Goal: Find specific page/section: Find specific page/section

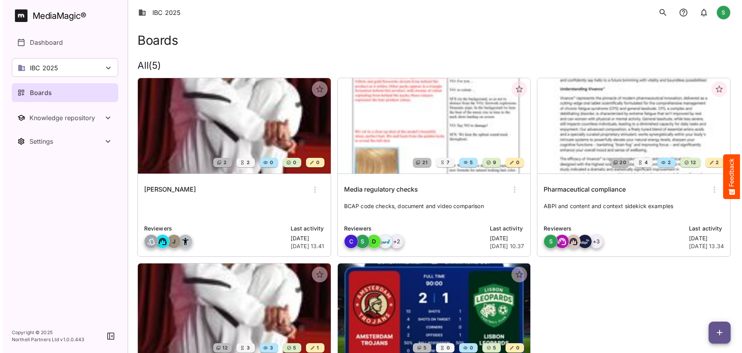
scroll to position [125, 0]
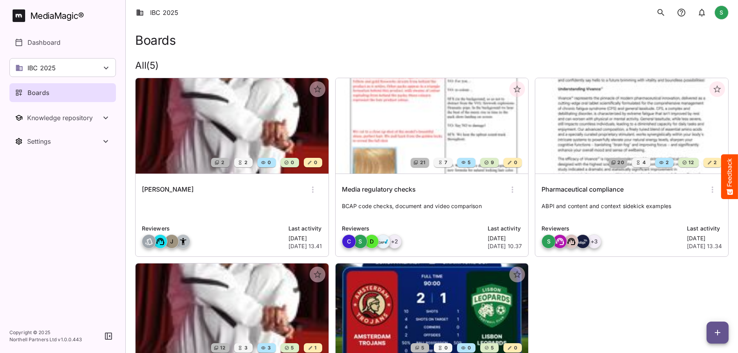
click at [315, 187] on icon "button" at bounding box center [312, 189] width 9 height 9
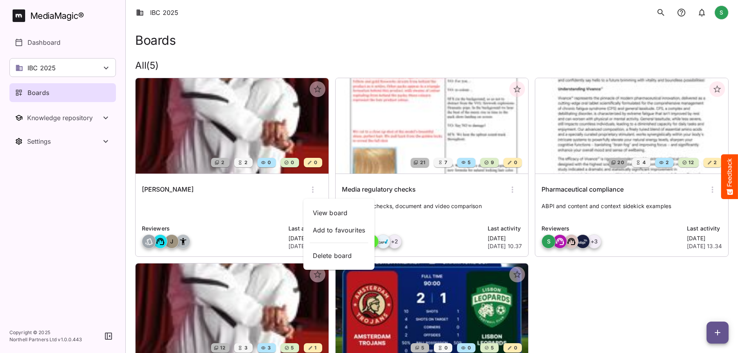
click at [575, 315] on div at bounding box center [369, 176] width 738 height 353
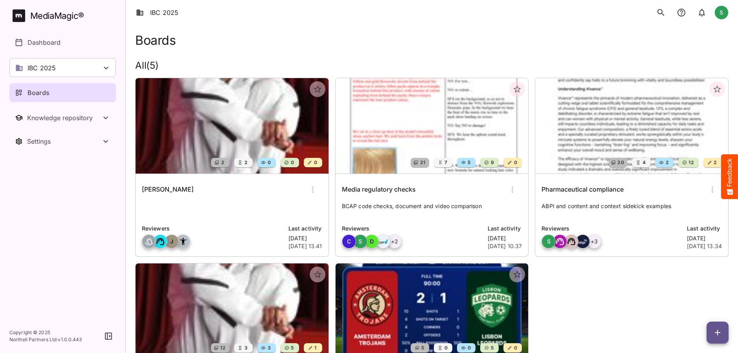
click at [419, 115] on img at bounding box center [432, 126] width 193 height 96
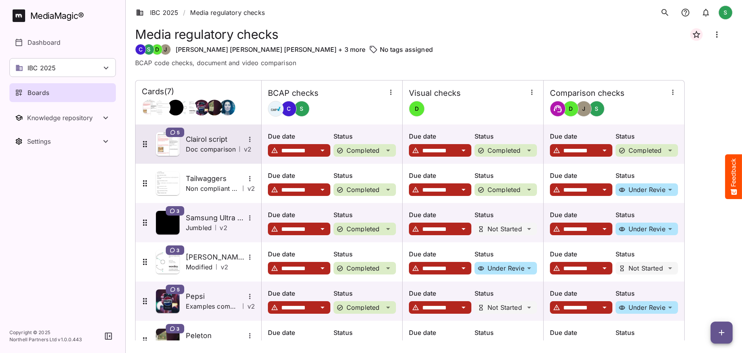
click at [186, 154] on div "5 Clairol script Doc comparison | v 2" at bounding box center [197, 144] width 115 height 24
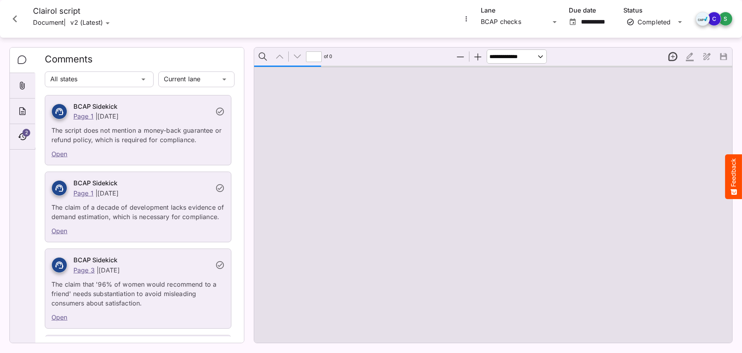
type input "*"
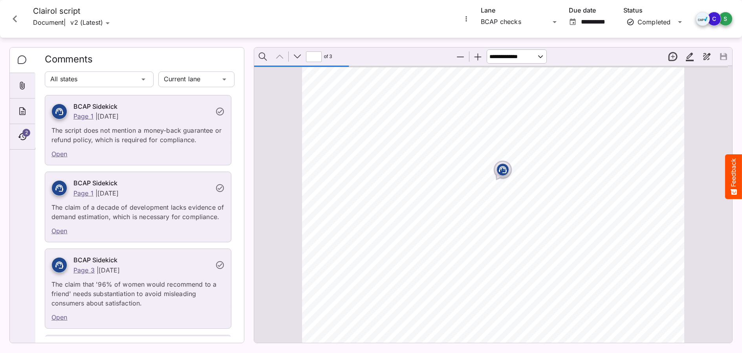
click at [57, 154] on link "Open" at bounding box center [59, 154] width 16 height 8
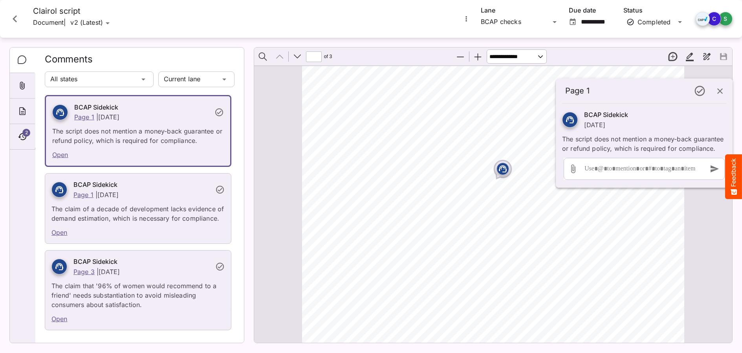
scroll to position [2, 0]
click at [59, 151] on link "Open" at bounding box center [60, 153] width 16 height 8
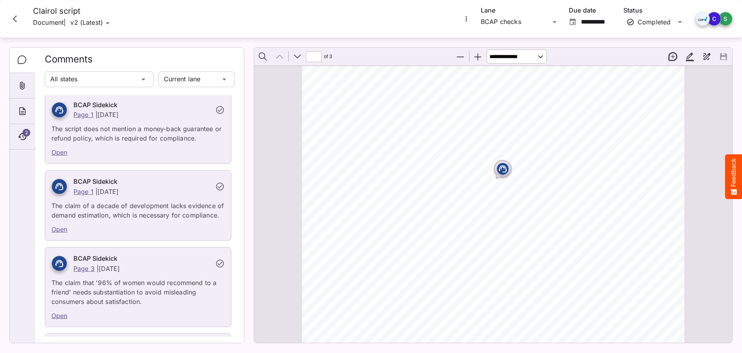
click at [63, 233] on link "Open" at bounding box center [59, 230] width 16 height 8
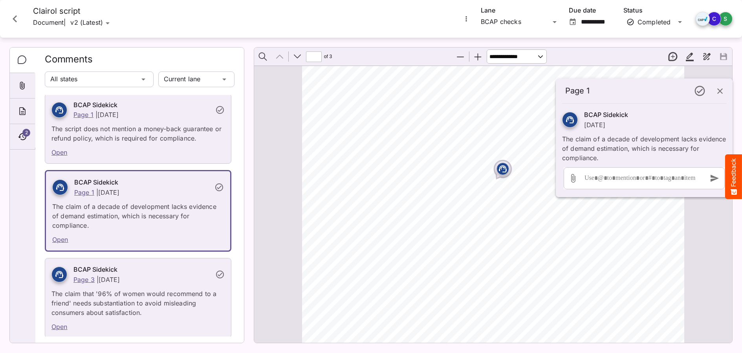
scroll to position [4, 0]
click at [65, 241] on link "Open" at bounding box center [60, 240] width 16 height 8
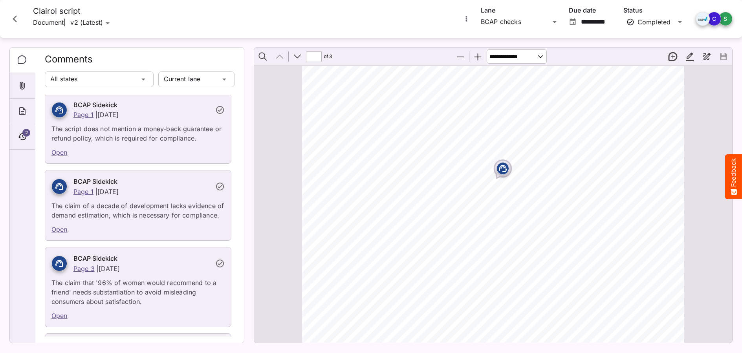
click at [65, 233] on link "Open" at bounding box center [59, 230] width 16 height 8
